Goal: Navigation & Orientation: Find specific page/section

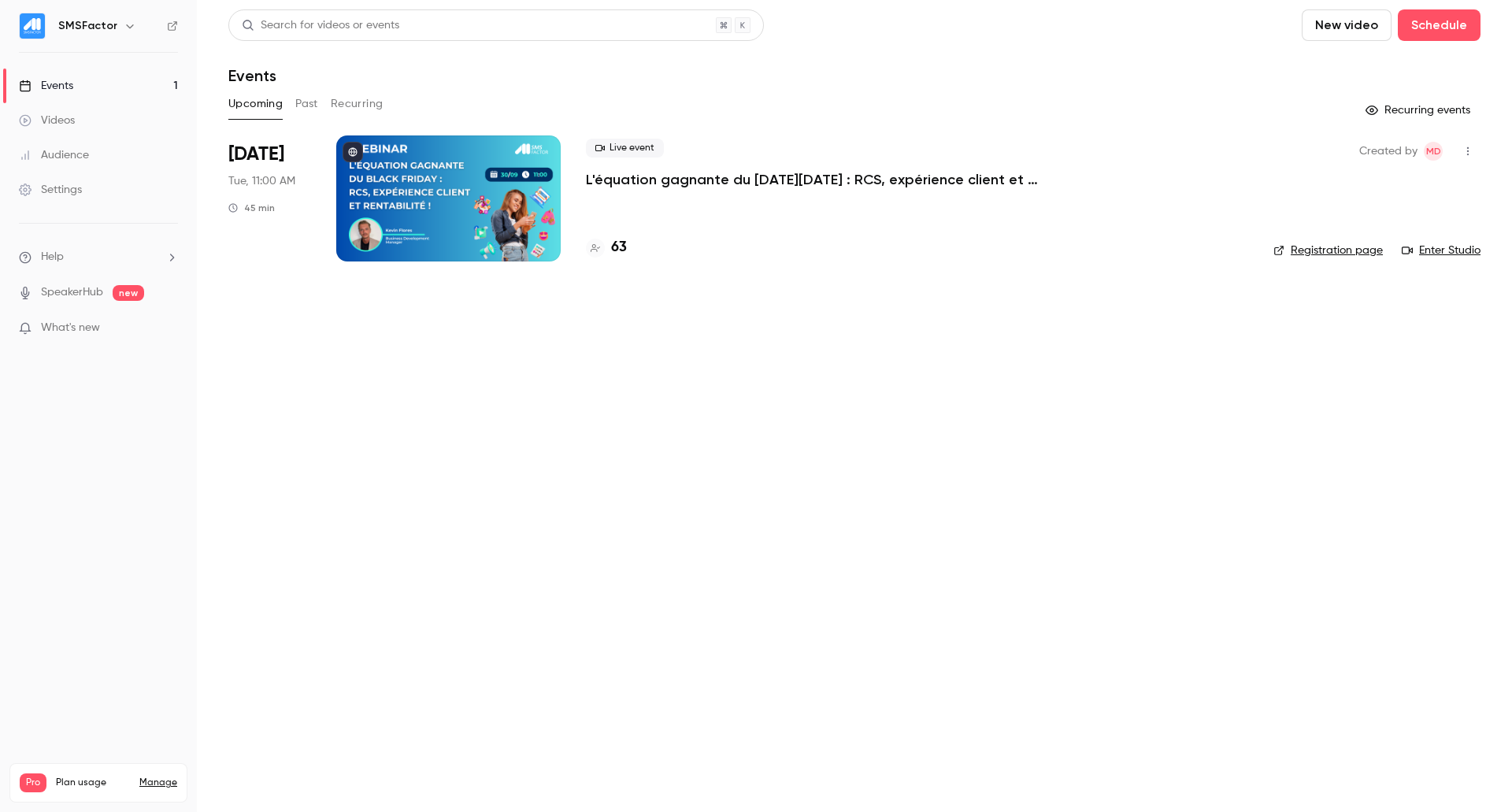
click at [627, 239] on div "63" at bounding box center [916, 247] width 662 height 21
click at [623, 253] on h4 "63" at bounding box center [618, 247] width 16 height 21
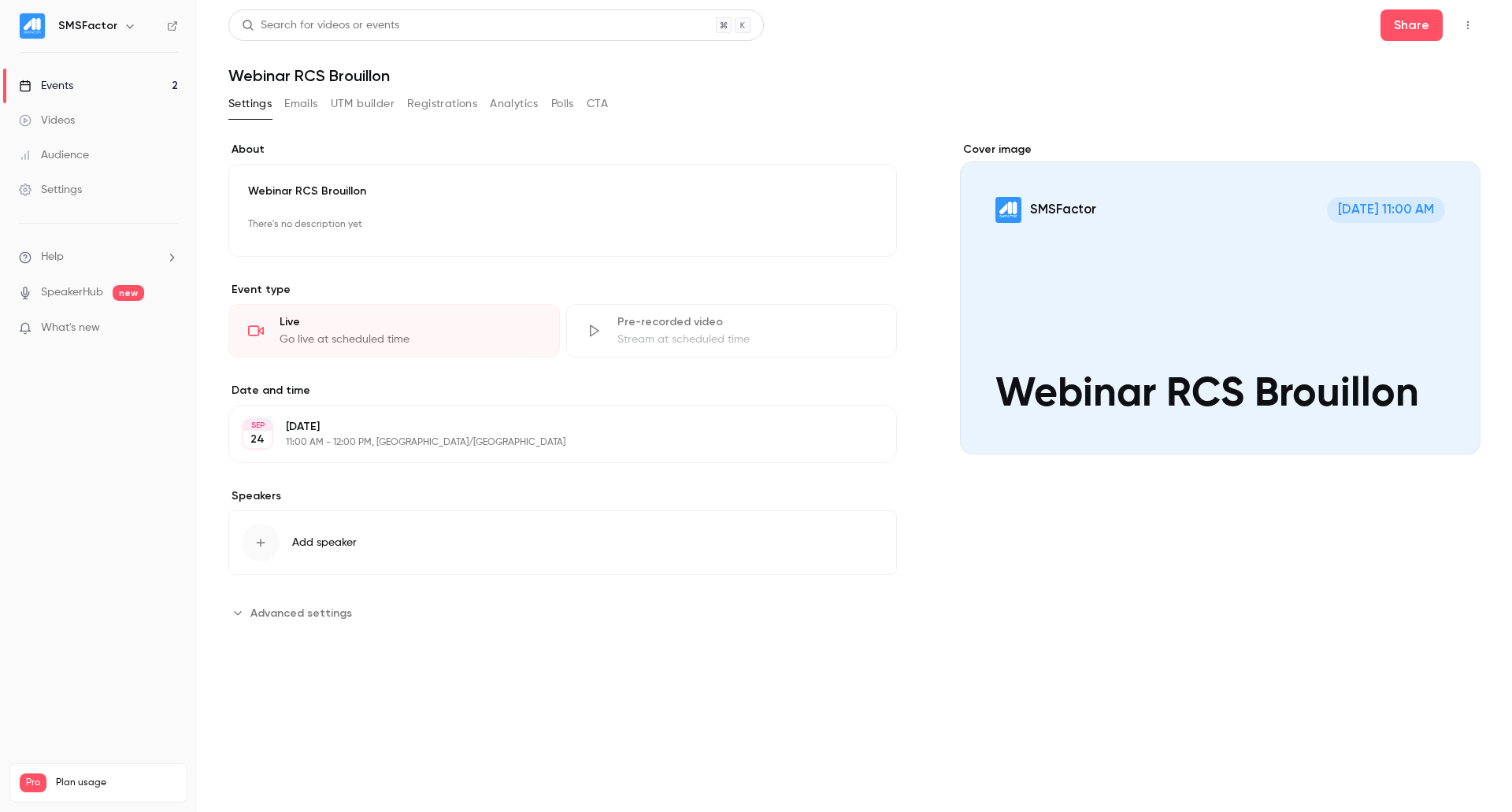
click at [96, 76] on link "Events 2" at bounding box center [98, 85] width 197 height 34
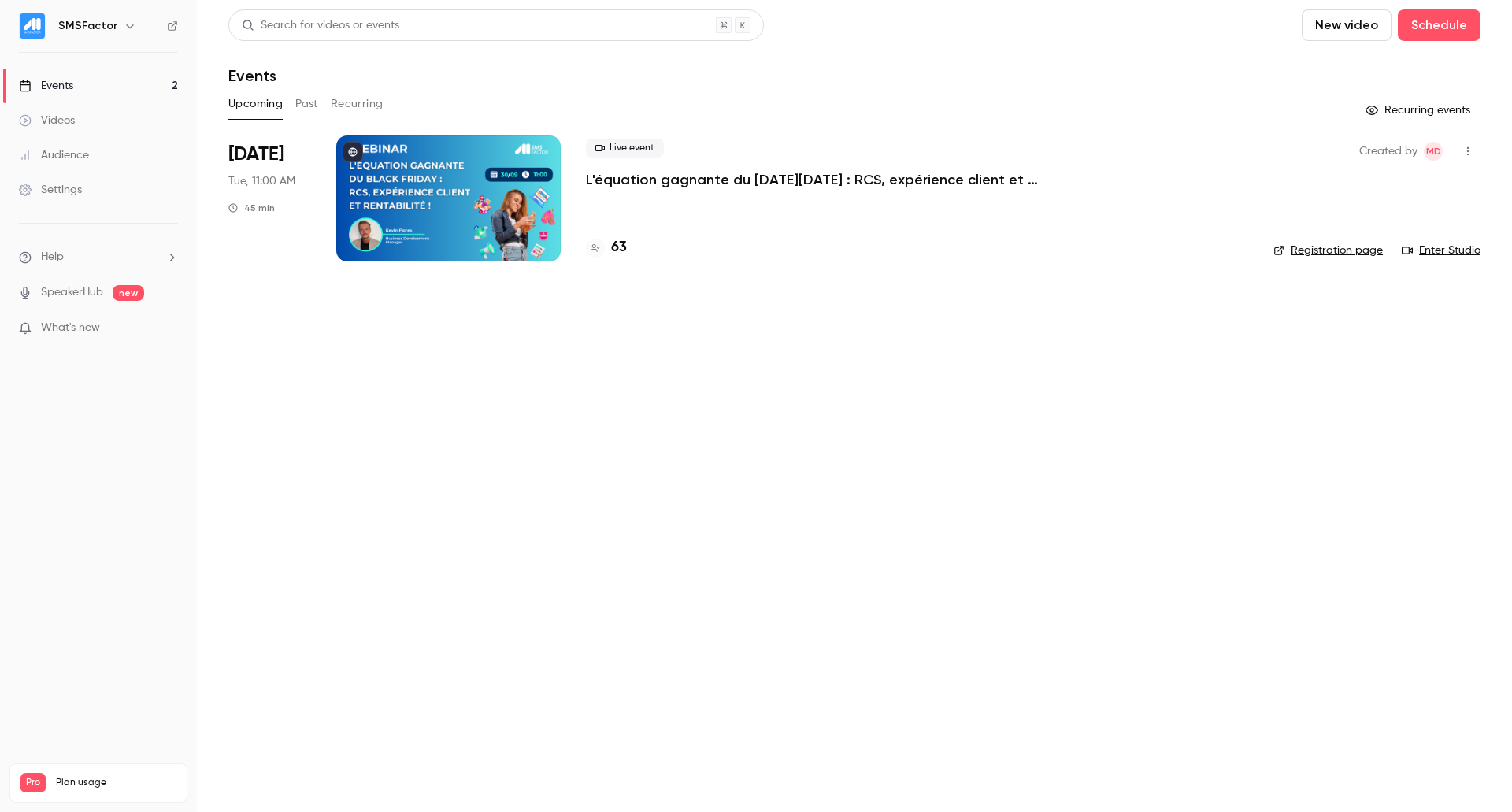
click at [313, 101] on button "Past" at bounding box center [306, 103] width 23 height 25
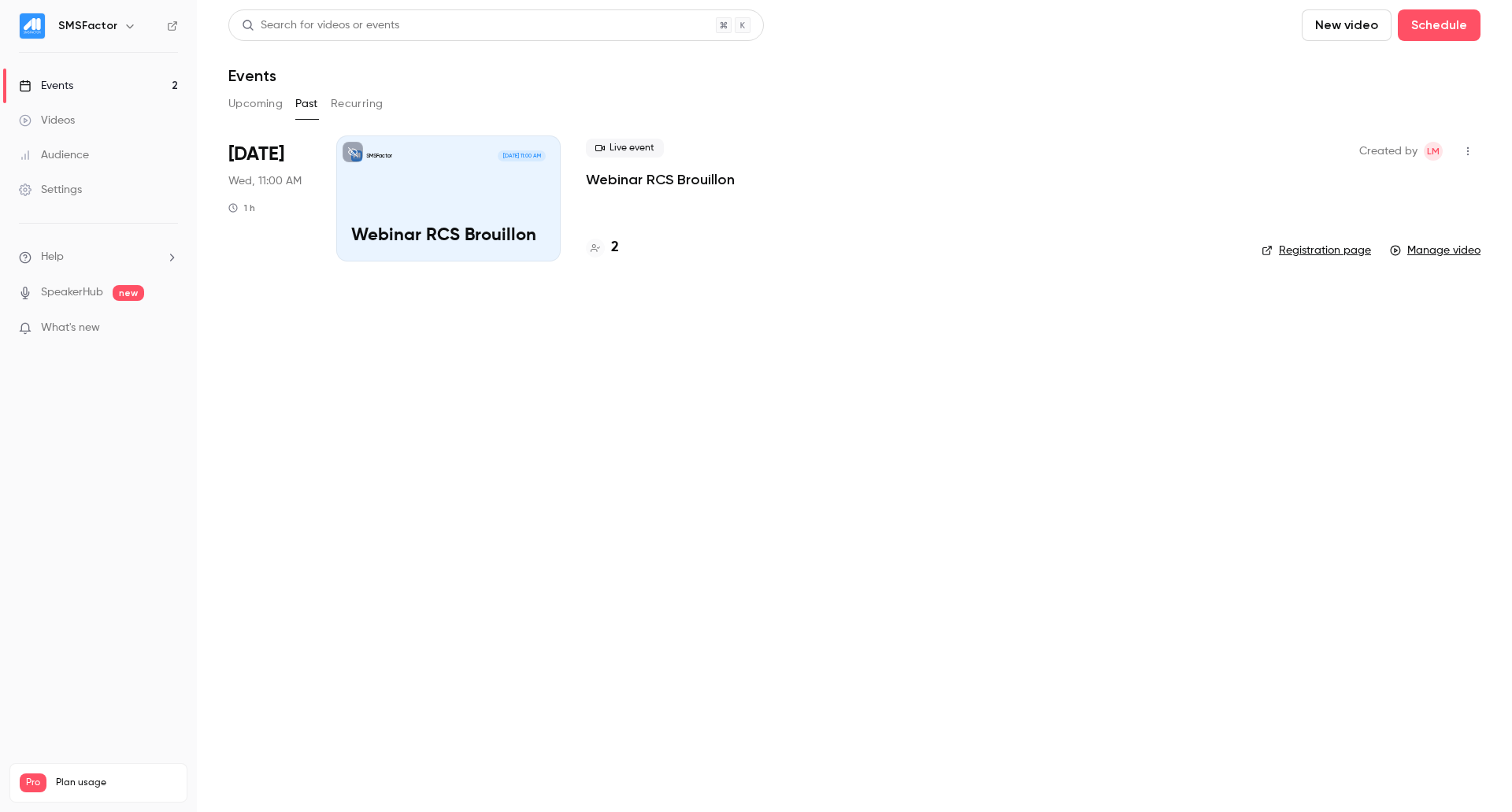
click at [255, 108] on button "Upcoming" at bounding box center [255, 103] width 55 height 25
